Goal: Book appointment/travel/reservation

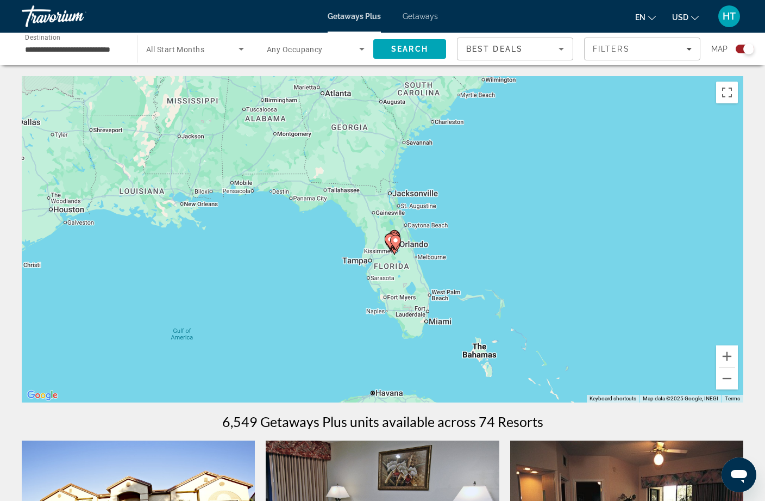
click at [308, 55] on span "Search widget" at bounding box center [313, 48] width 92 height 13
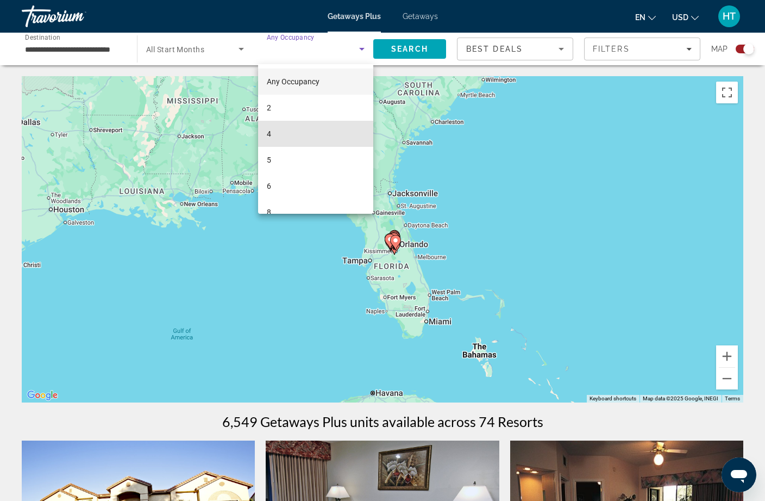
click at [265, 132] on mat-option "4" at bounding box center [315, 134] width 115 height 26
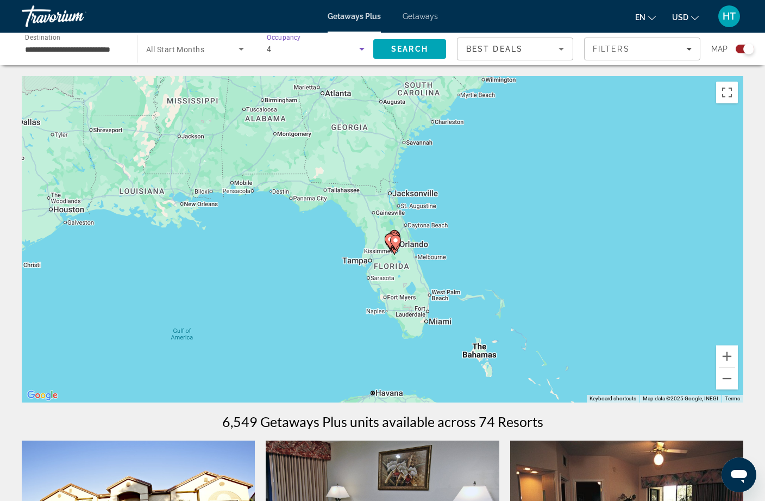
click at [91, 54] on input "**********" at bounding box center [74, 49] width 98 height 13
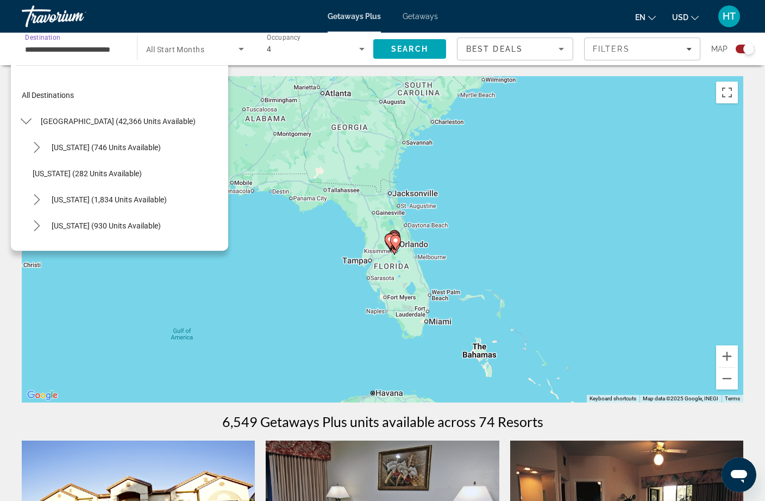
scroll to position [143, 0]
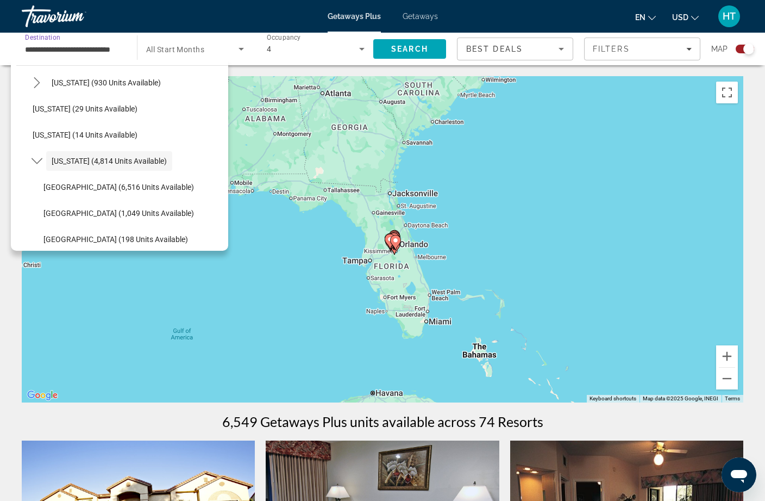
click at [158, 184] on span "[GEOGRAPHIC_DATA] (6,516 units available)" at bounding box center [118, 187] width 151 height 9
type input "**********"
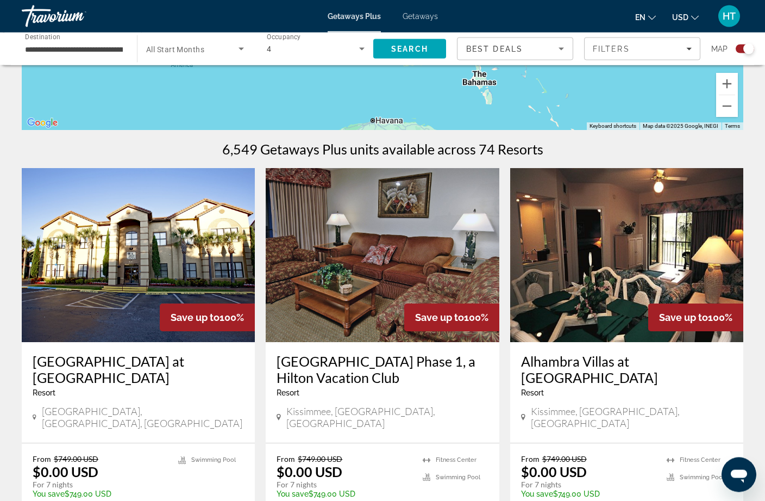
scroll to position [271, 0]
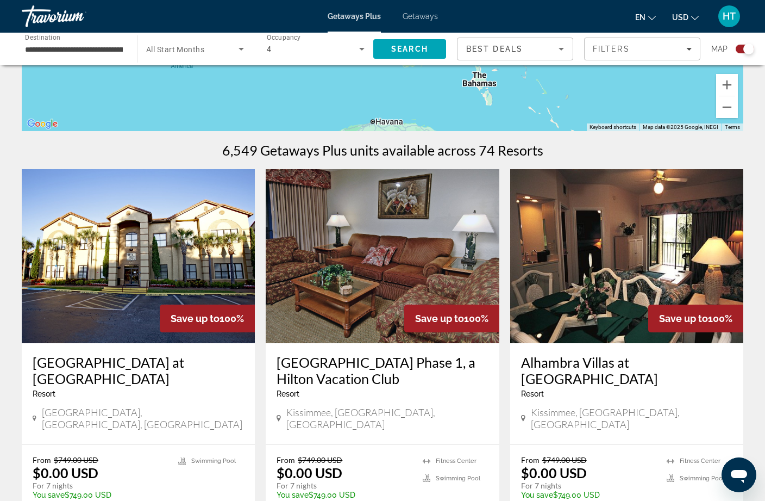
click at [239, 46] on icon "Search widget" at bounding box center [241, 48] width 13 height 13
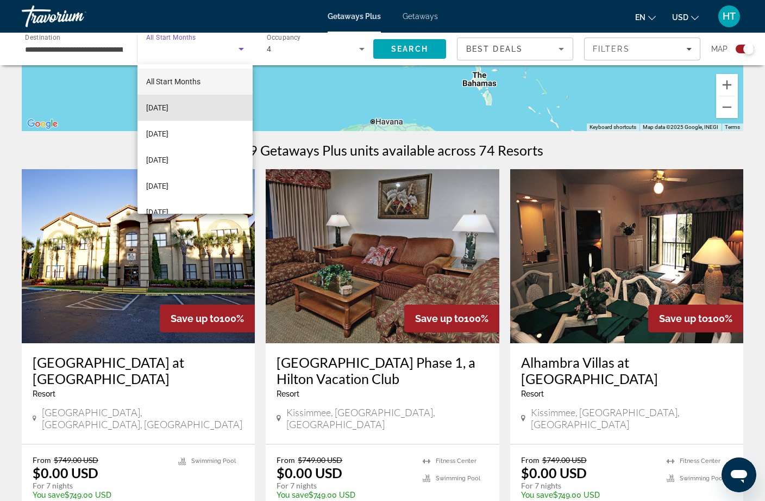
click at [197, 107] on mat-option "[DATE]" at bounding box center [194, 108] width 115 height 26
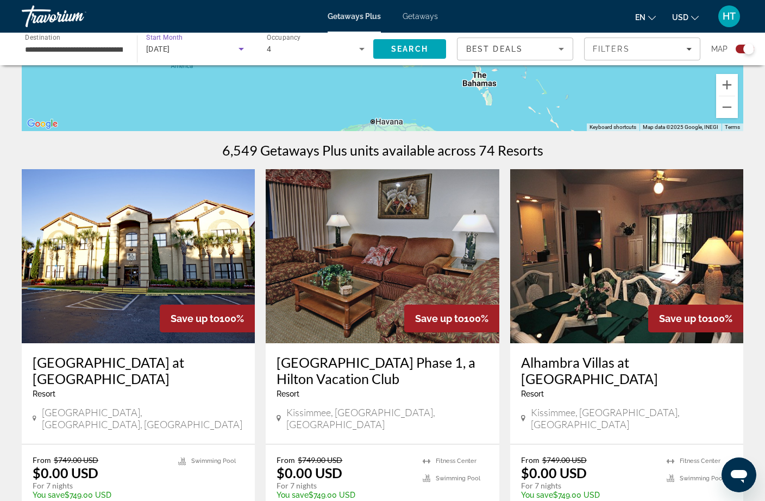
click at [426, 52] on span "Search" at bounding box center [409, 49] width 37 height 9
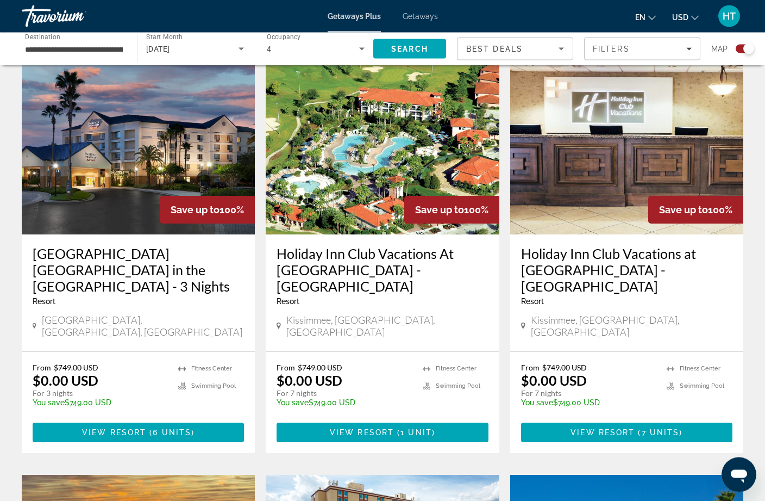
scroll to position [382, 0]
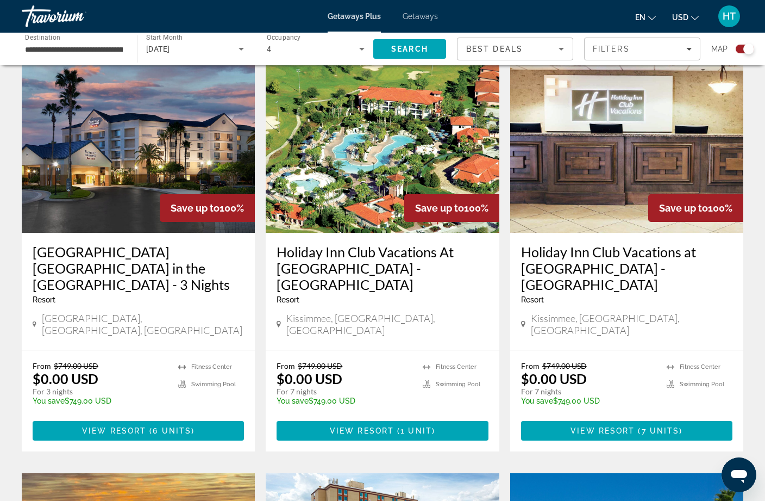
click at [400, 262] on h3 "Holiday Inn Club Vacations At [GEOGRAPHIC_DATA] - [GEOGRAPHIC_DATA]" at bounding box center [382, 267] width 211 height 49
